Goal: Feedback & Contribution: Leave review/rating

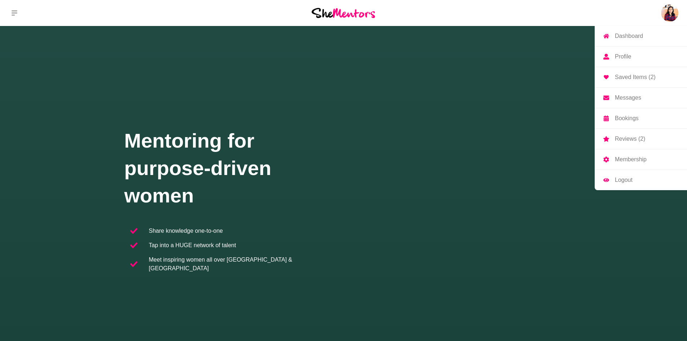
click at [621, 138] on p "Reviews (2)" at bounding box center [630, 139] width 30 height 6
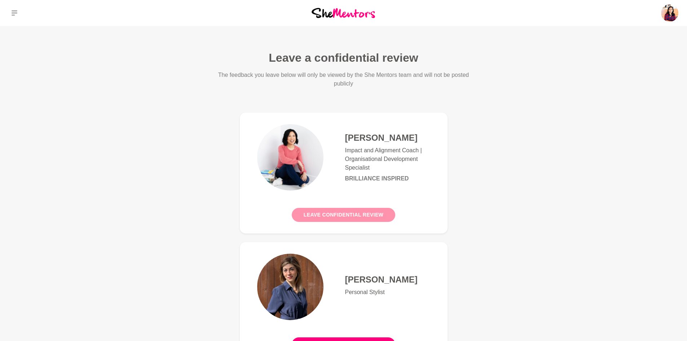
click at [366, 211] on button "Leave confidential review" at bounding box center [344, 215] width 104 height 14
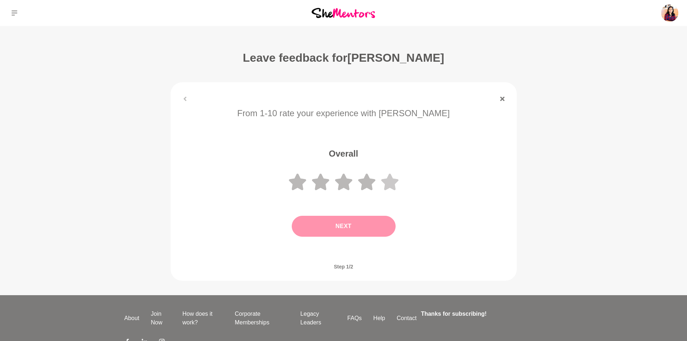
click at [390, 181] on icon at bounding box center [389, 182] width 17 height 17
click at [374, 224] on button "Next" at bounding box center [344, 226] width 104 height 21
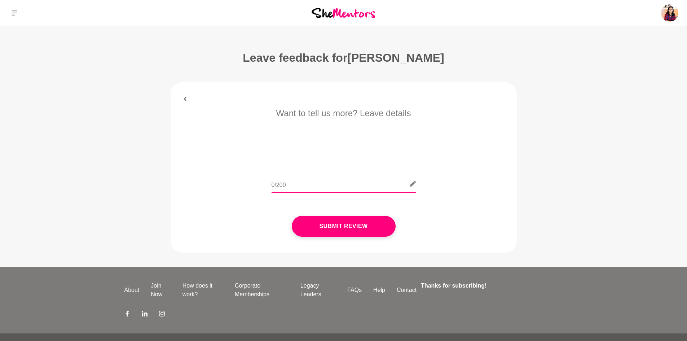
click at [397, 190] on input "text" at bounding box center [344, 184] width 144 height 18
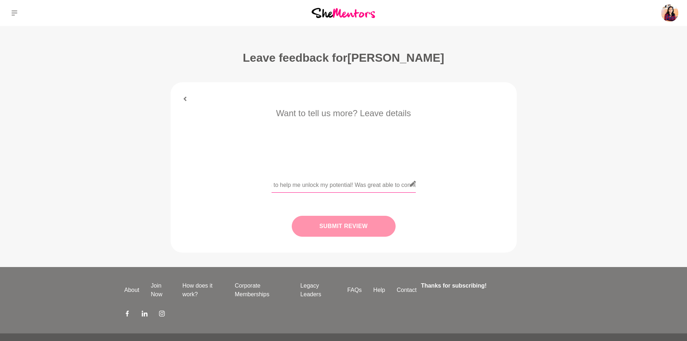
type input "Amazing [PERSON_NAME] was! She was able to give a lot of tips to help me unlock…"
click at [362, 224] on button "Submit Review" at bounding box center [344, 226] width 104 height 21
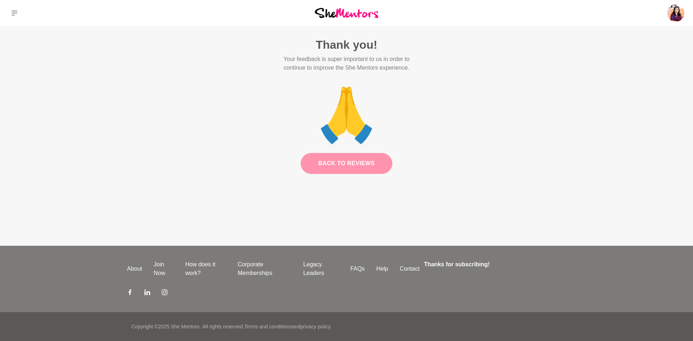
click at [363, 166] on link "Back to Reviews" at bounding box center [347, 163] width 92 height 21
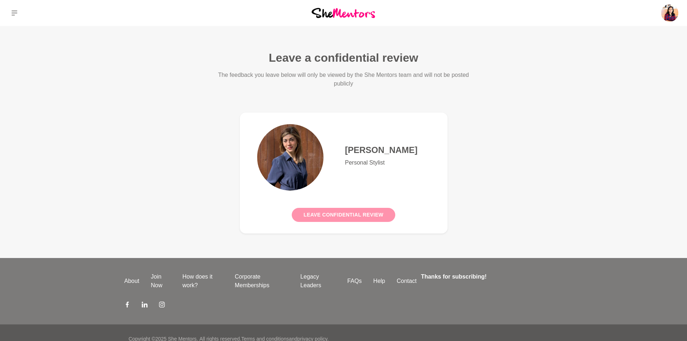
click at [346, 216] on button "Leave confidential review" at bounding box center [344, 215] width 104 height 14
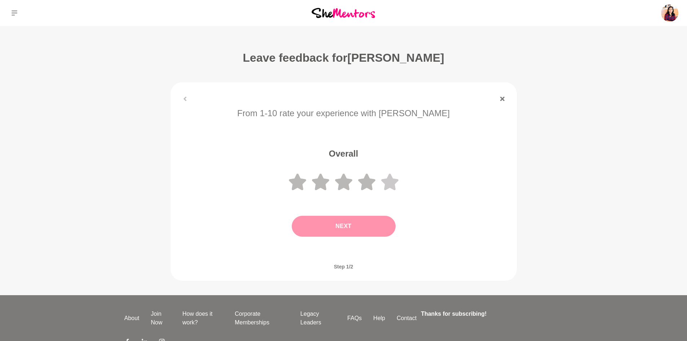
click at [388, 184] on icon at bounding box center [389, 182] width 17 height 17
click at [367, 227] on button "Next" at bounding box center [344, 226] width 104 height 21
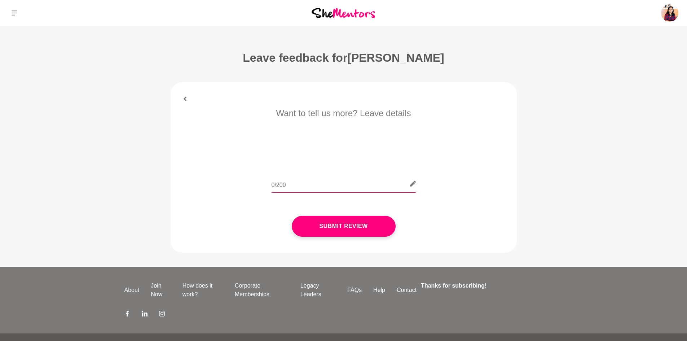
click at [366, 188] on input "text" at bounding box center [344, 184] width 144 height 18
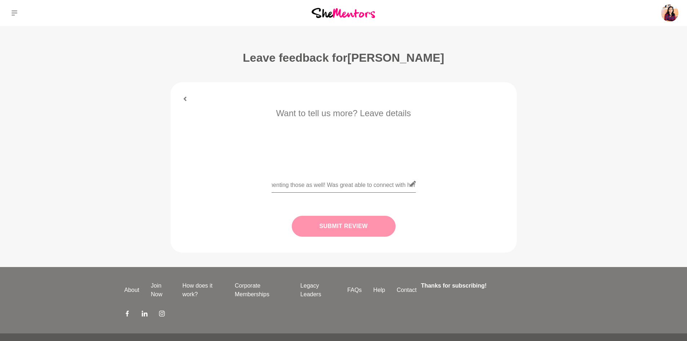
type input "Cintia was great! She knows what she does and was able to give a lot of tips th…"
click at [357, 220] on button "Submit Review" at bounding box center [344, 226] width 104 height 21
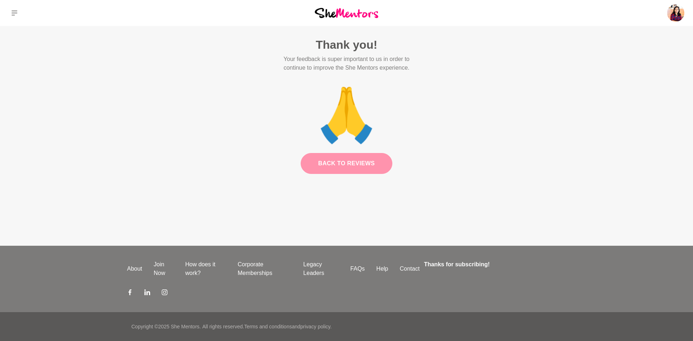
click at [370, 165] on link "Back to Reviews" at bounding box center [347, 163] width 92 height 21
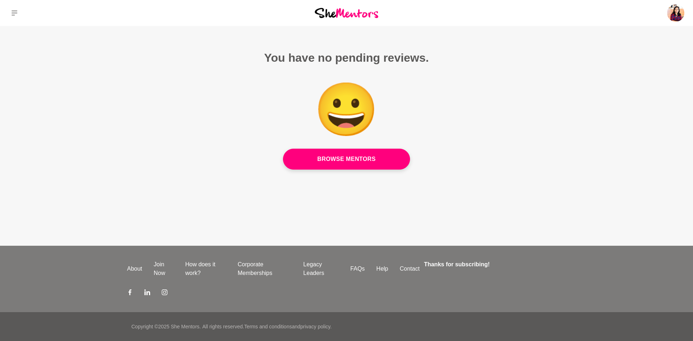
click at [678, 23] on div "Dashboard Profile Saved Items (2) Messages Bookings Reviews Membership Logout D…" at bounding box center [577, 13] width 231 height 26
click at [628, 96] on p "Messages" at bounding box center [634, 98] width 26 height 6
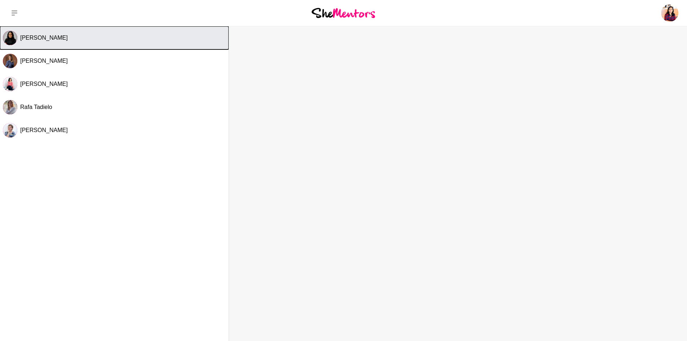
click at [61, 36] on div "[PERSON_NAME]" at bounding box center [123, 37] width 206 height 7
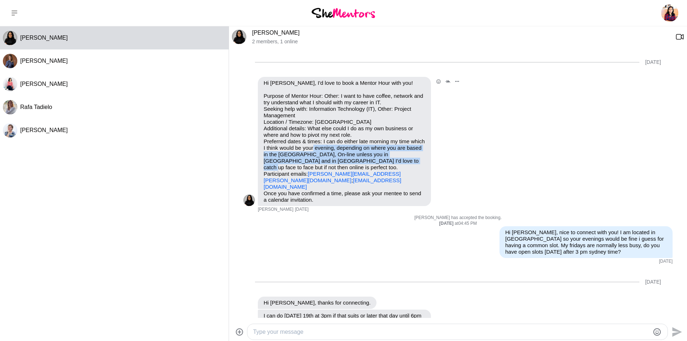
drag, startPoint x: 357, startPoint y: 150, endPoint x: 397, endPoint y: 159, distance: 41.3
click at [397, 159] on p "Purpose of Mentor Hour: Other: I want to have coffee, network and try understan…" at bounding box center [345, 141] width 162 height 97
